Goal: Task Accomplishment & Management: Manage account settings

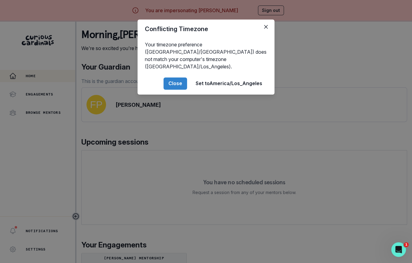
click at [156, 201] on div "Conflicting Timezone Your timezone preference ([GEOGRAPHIC_DATA]/[GEOGRAPHIC_DA…" at bounding box center [206, 131] width 412 height 263
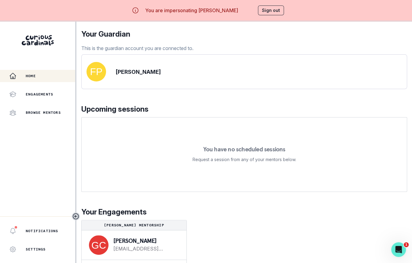
scroll to position [21, 0]
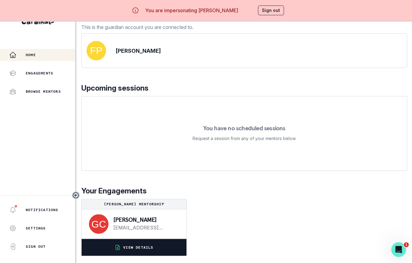
click at [154, 249] on button "VIEW DETAILS" at bounding box center [134, 247] width 105 height 17
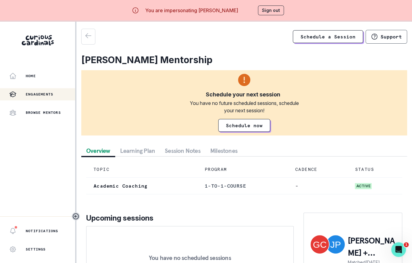
click at [186, 152] on button "Session Notes" at bounding box center [183, 150] width 46 height 11
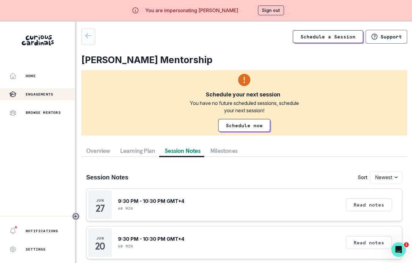
click at [87, 37] on icon "button" at bounding box center [88, 35] width 7 height 7
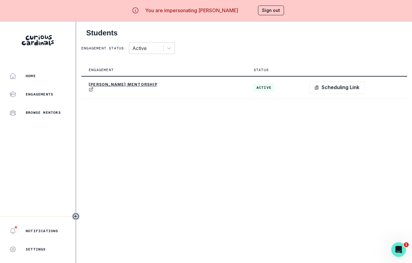
click at [46, 69] on aside "Home Engagements Browse Mentors Notifications Settings Sign Out" at bounding box center [38, 152] width 76 height 263
click at [46, 82] on button "Home" at bounding box center [37, 76] width 75 height 12
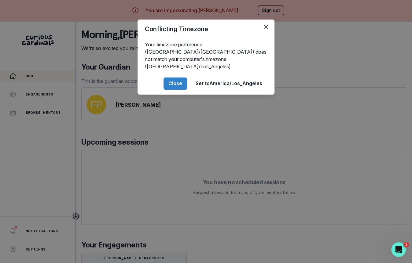
click at [155, 144] on div "Conflicting Timezone Your timezone preference ([GEOGRAPHIC_DATA]/[GEOGRAPHIC_DA…" at bounding box center [206, 131] width 412 height 263
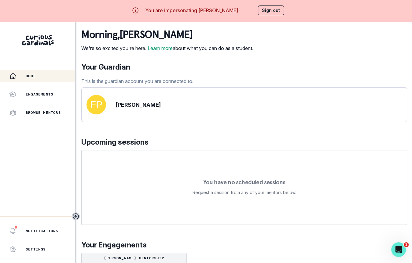
click at [268, 12] on button "Sign out" at bounding box center [271, 11] width 26 height 10
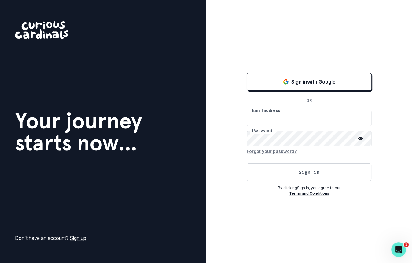
type input "[EMAIL_ADDRESS][DOMAIN_NAME]"
click at [279, 167] on button "Sign in" at bounding box center [309, 173] width 125 height 18
